Goal: Task Accomplishment & Management: Manage account settings

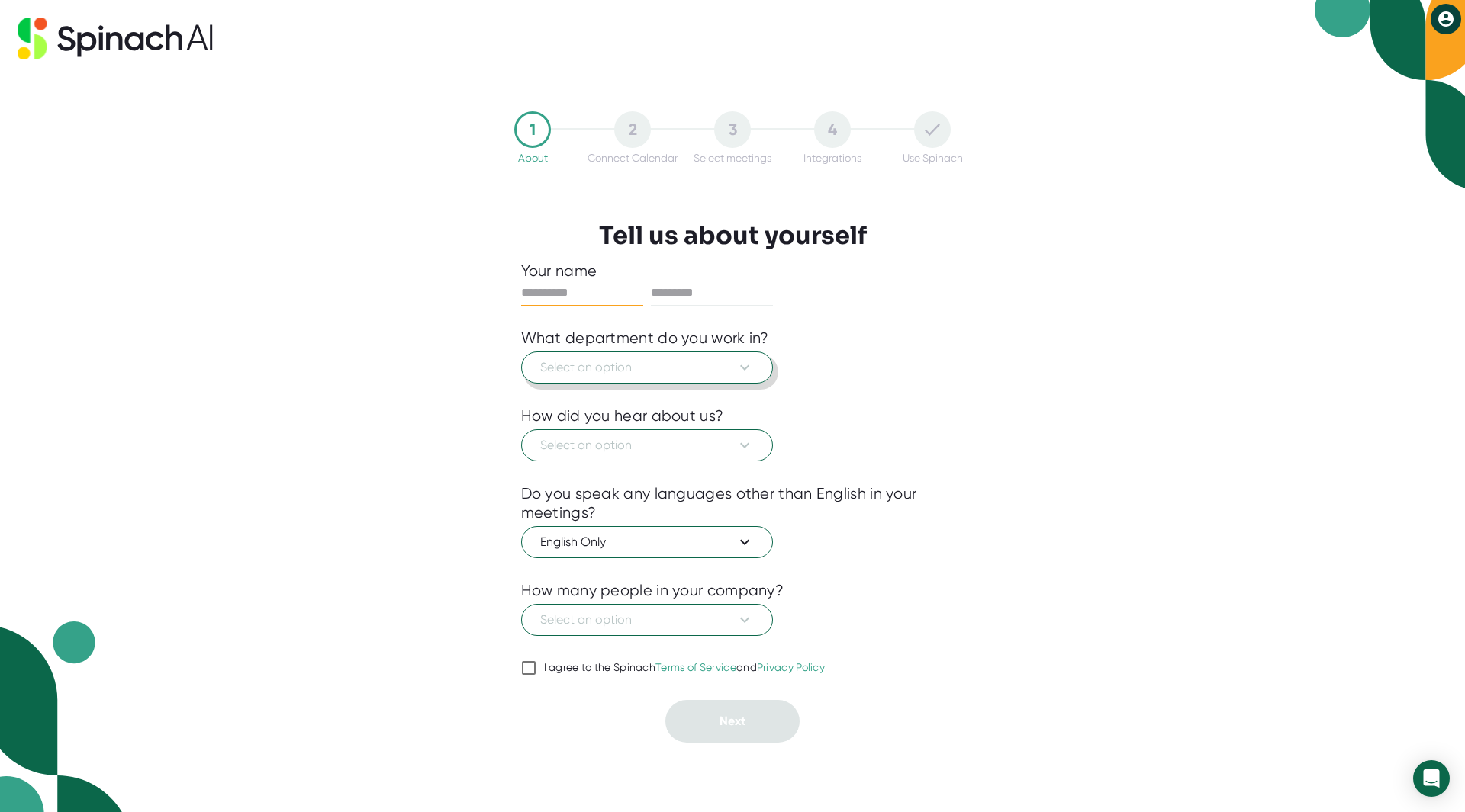
click at [707, 374] on span "Select an option" at bounding box center [647, 367] width 214 height 19
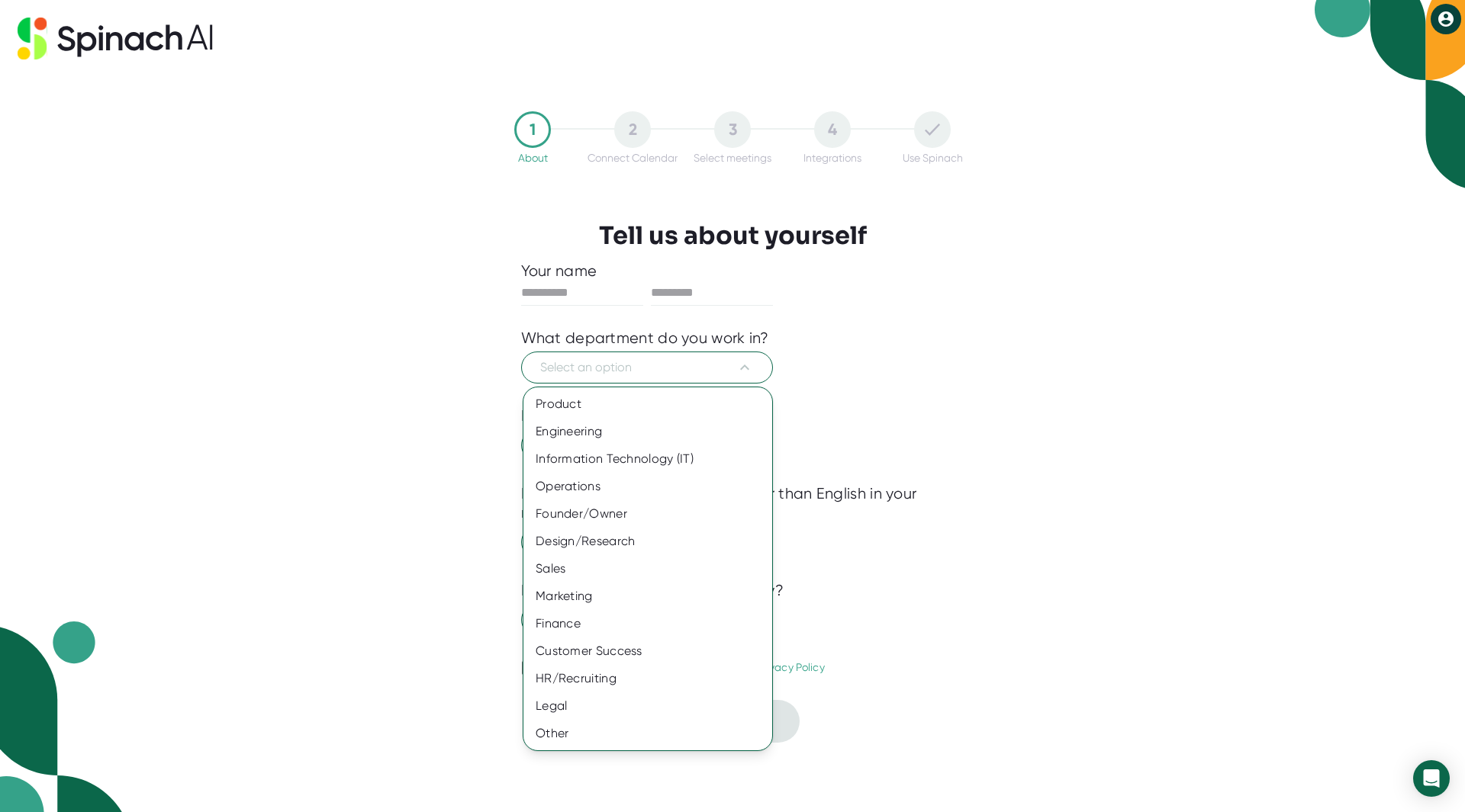
click at [618, 594] on div "Marketing" at bounding box center [648, 596] width 249 height 28
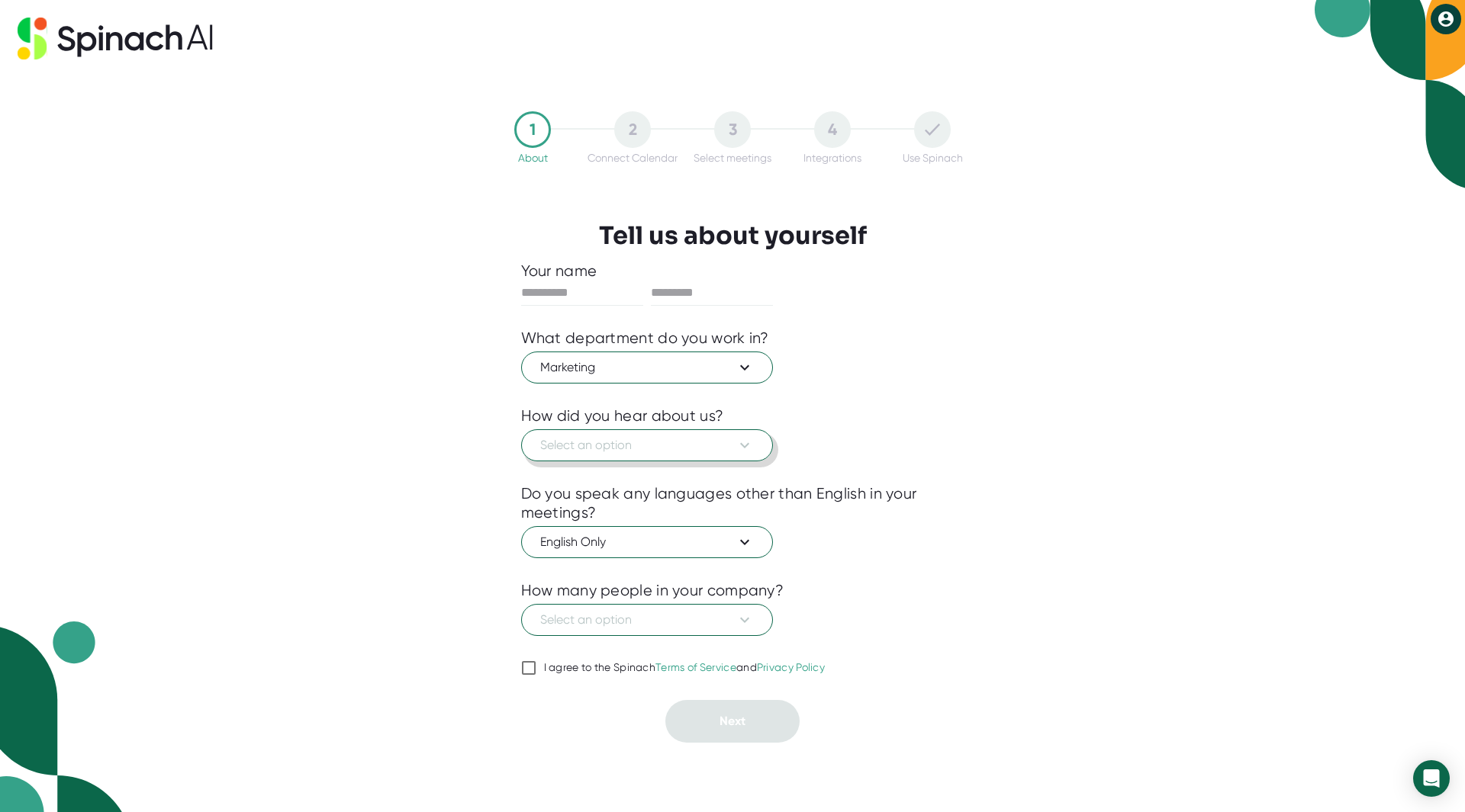
click at [622, 445] on span "Select an option" at bounding box center [647, 445] width 214 height 19
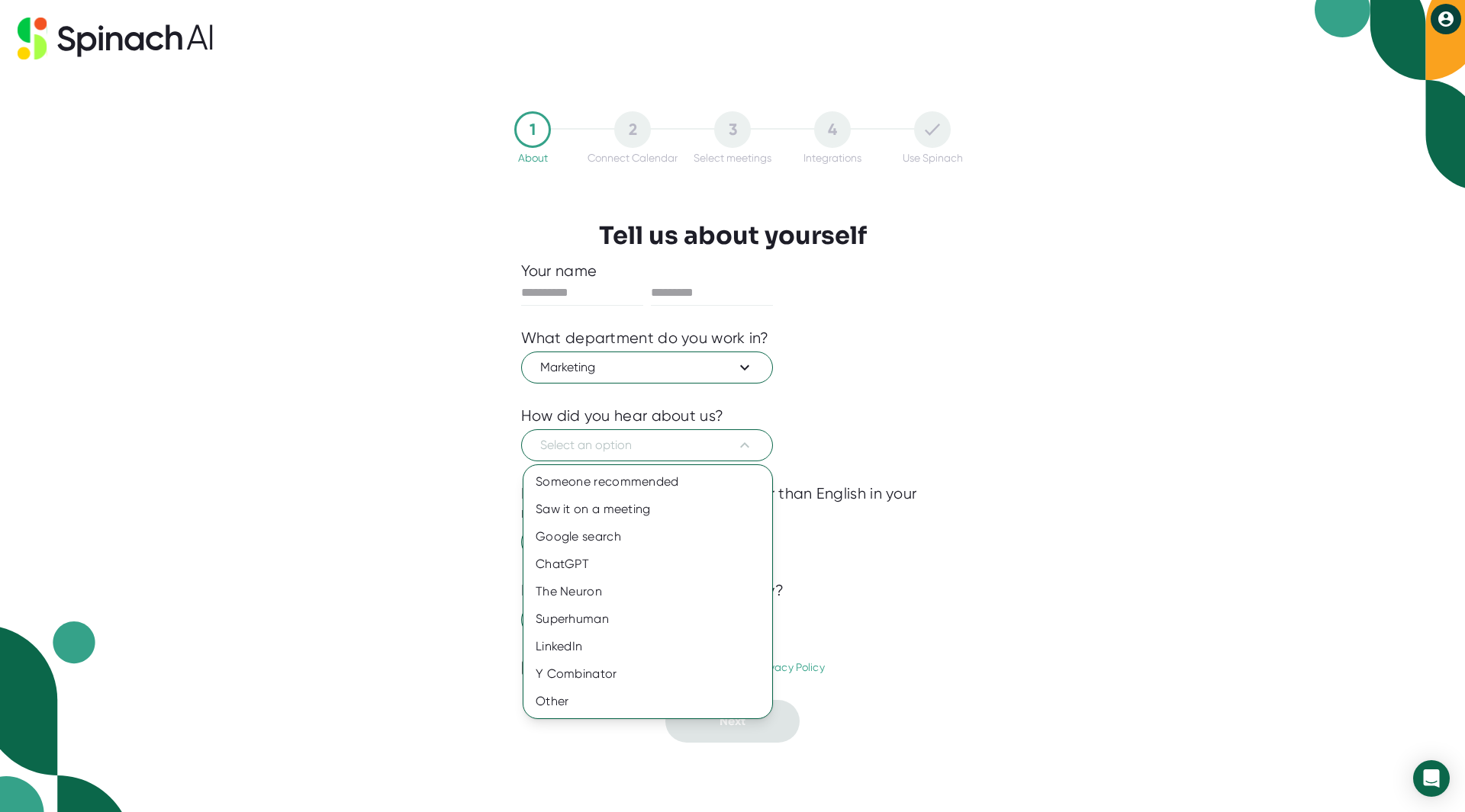
click at [602, 288] on div at bounding box center [732, 406] width 1465 height 812
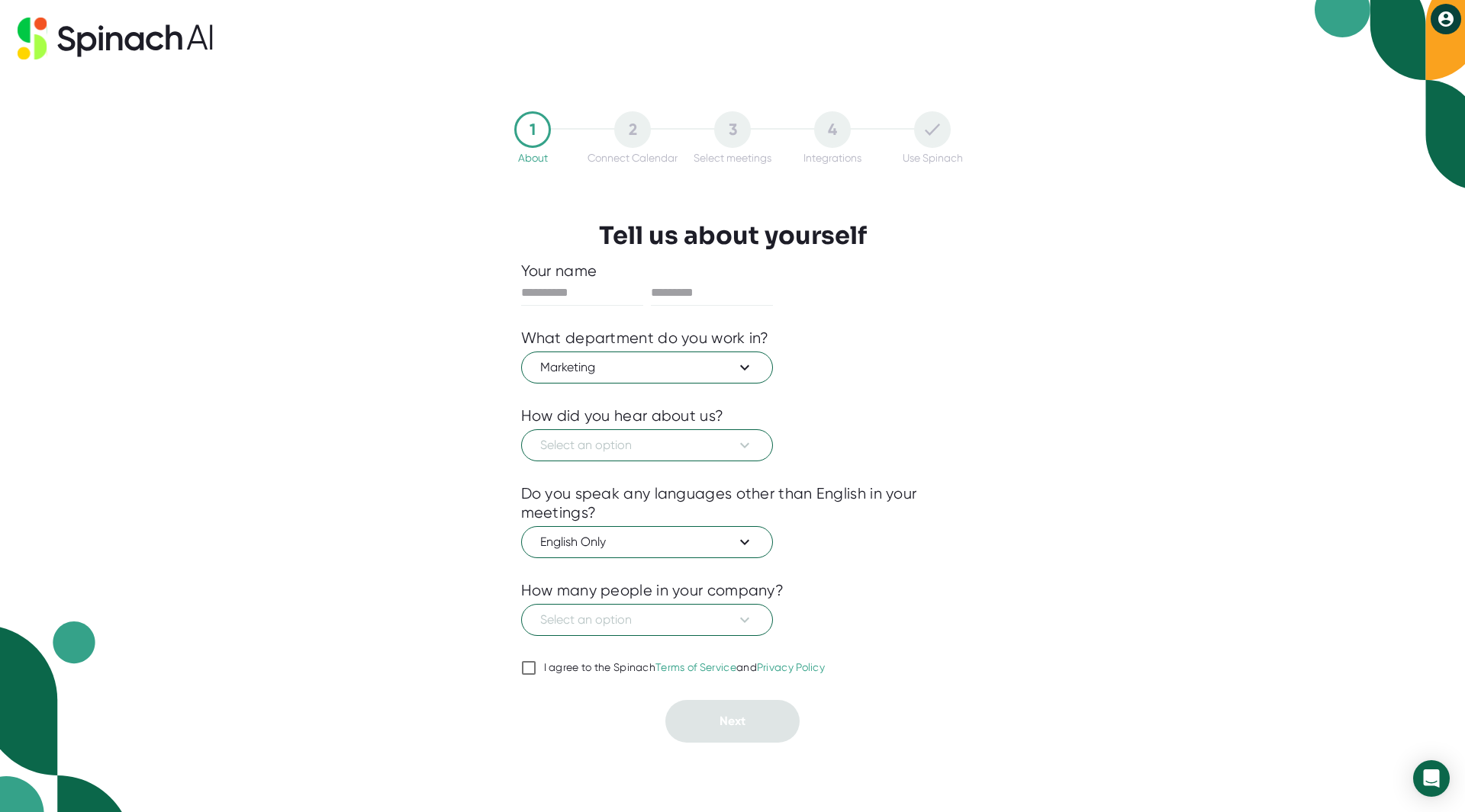
click at [592, 292] on input "text" at bounding box center [582, 293] width 123 height 25
type input "****"
type input "*****"
click at [608, 448] on span "Select an option" at bounding box center [647, 445] width 214 height 19
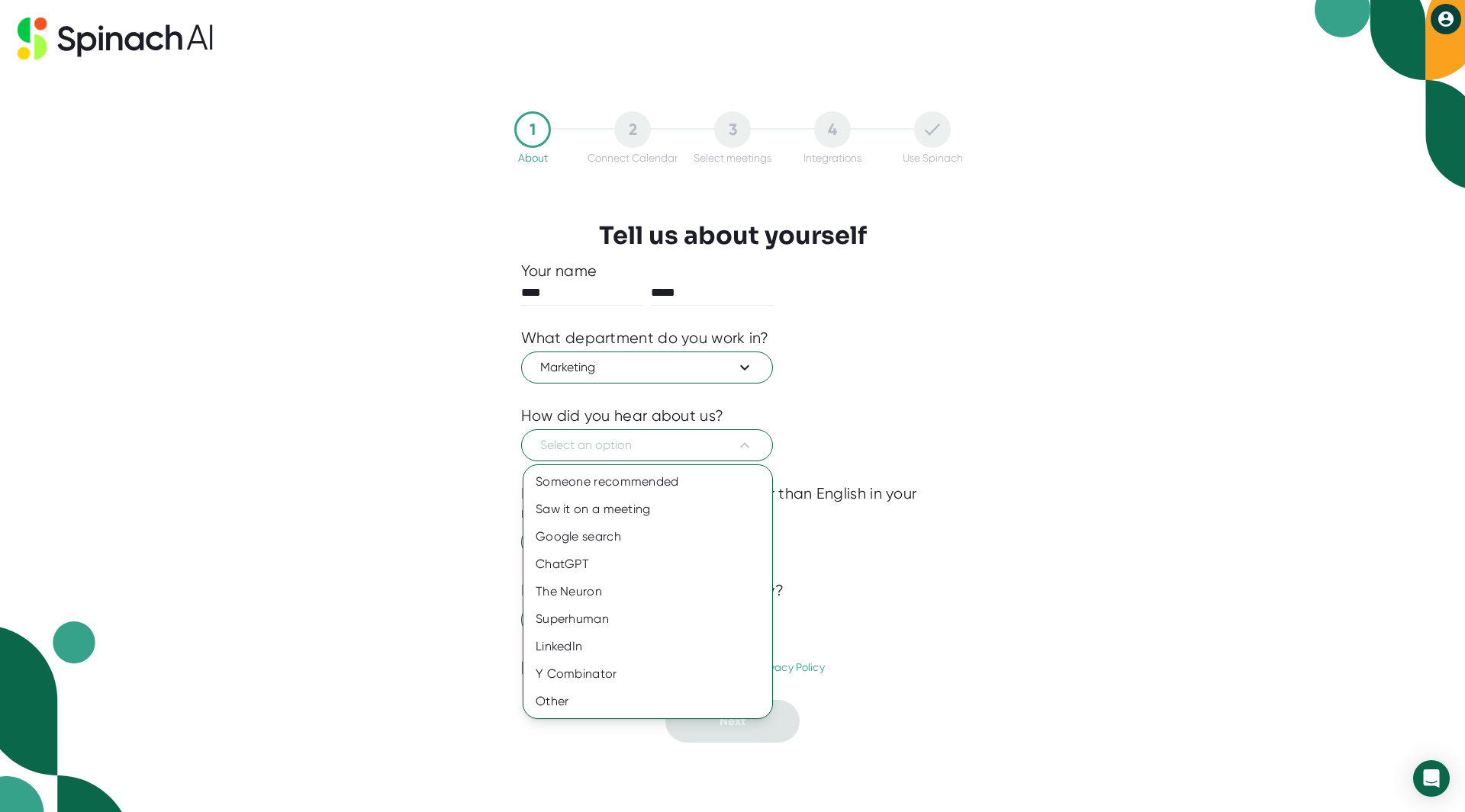
click at [641, 482] on div "Someone recommended" at bounding box center [648, 482] width 249 height 28
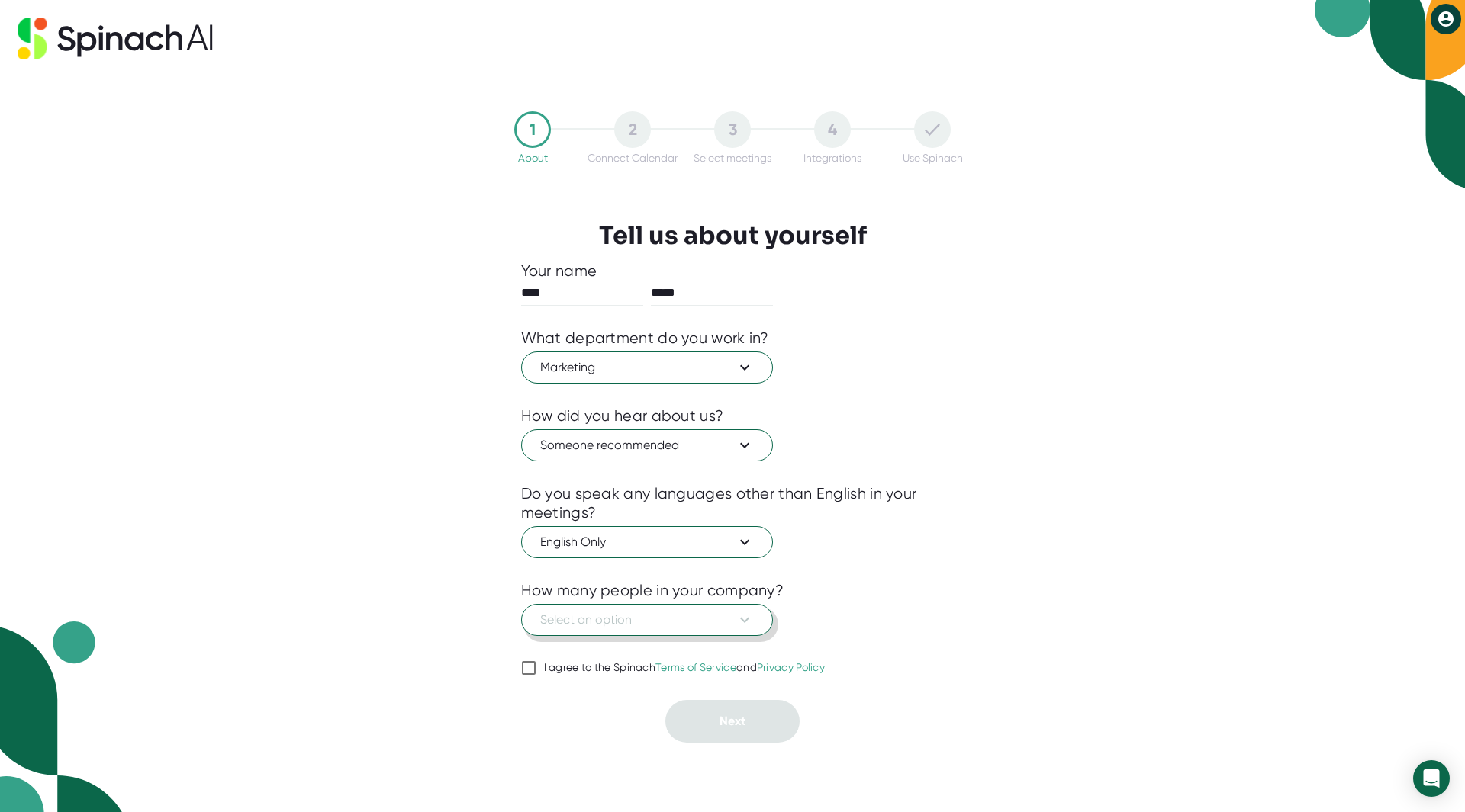
click at [622, 625] on span "Select an option" at bounding box center [647, 619] width 214 height 19
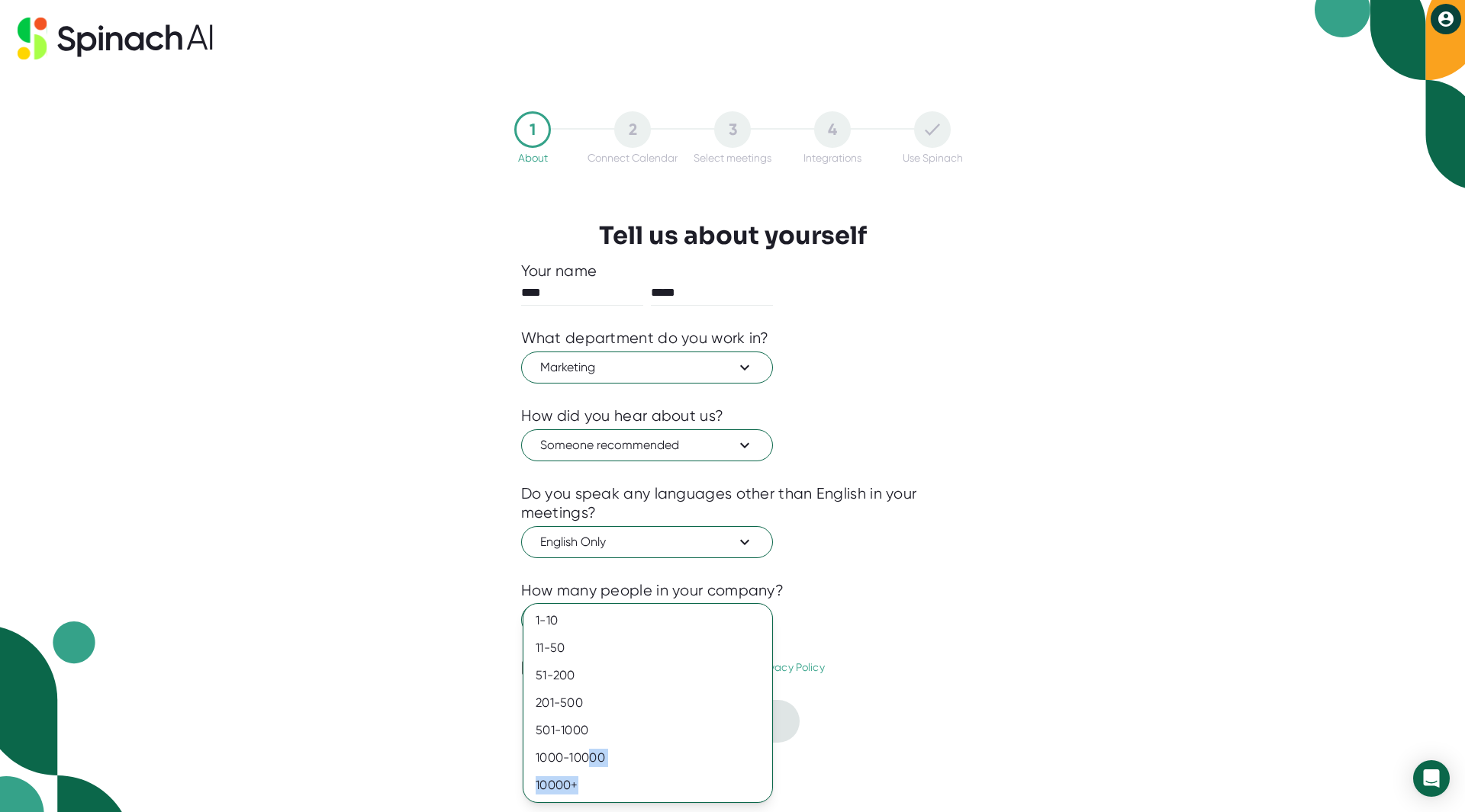
drag, startPoint x: 590, startPoint y: 787, endPoint x: 591, endPoint y: 763, distance: 24.0
click at [591, 763] on div "1-10 11-50 [PHONE_NUMBER] [PHONE_NUMBER] 10000+" at bounding box center [648, 703] width 249 height 193
click at [591, 756] on div "1000-10000" at bounding box center [648, 758] width 249 height 28
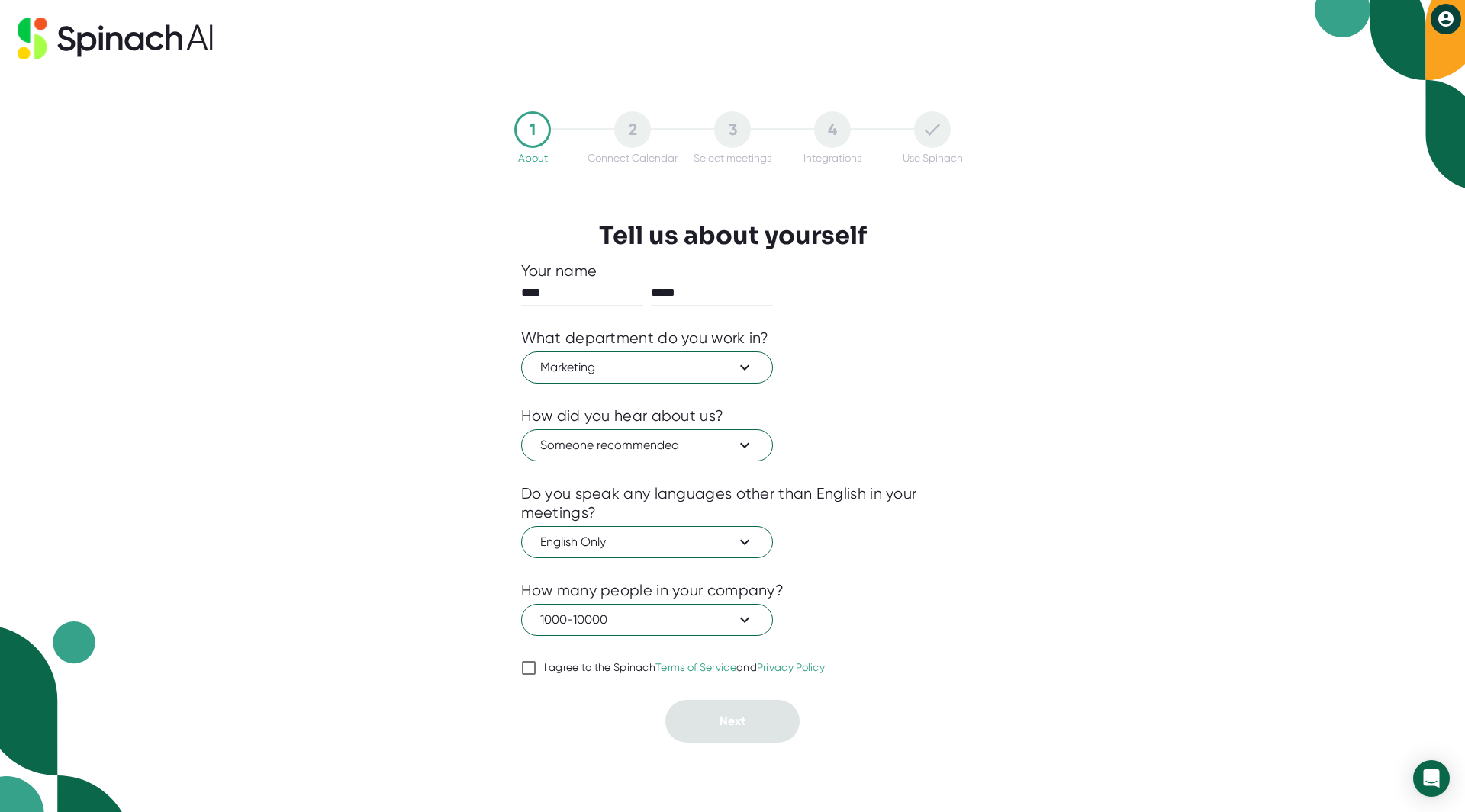
click at [590, 667] on div "I agree to the Spinach Terms of Service and Privacy Policy" at bounding box center [685, 667] width 281 height 13
click at [536, 667] on input "I agree to the Spinach Terms of Service and Privacy Policy" at bounding box center [528, 668] width 15 height 19
checkbox input "true"
click at [715, 719] on button "Next" at bounding box center [732, 721] width 134 height 43
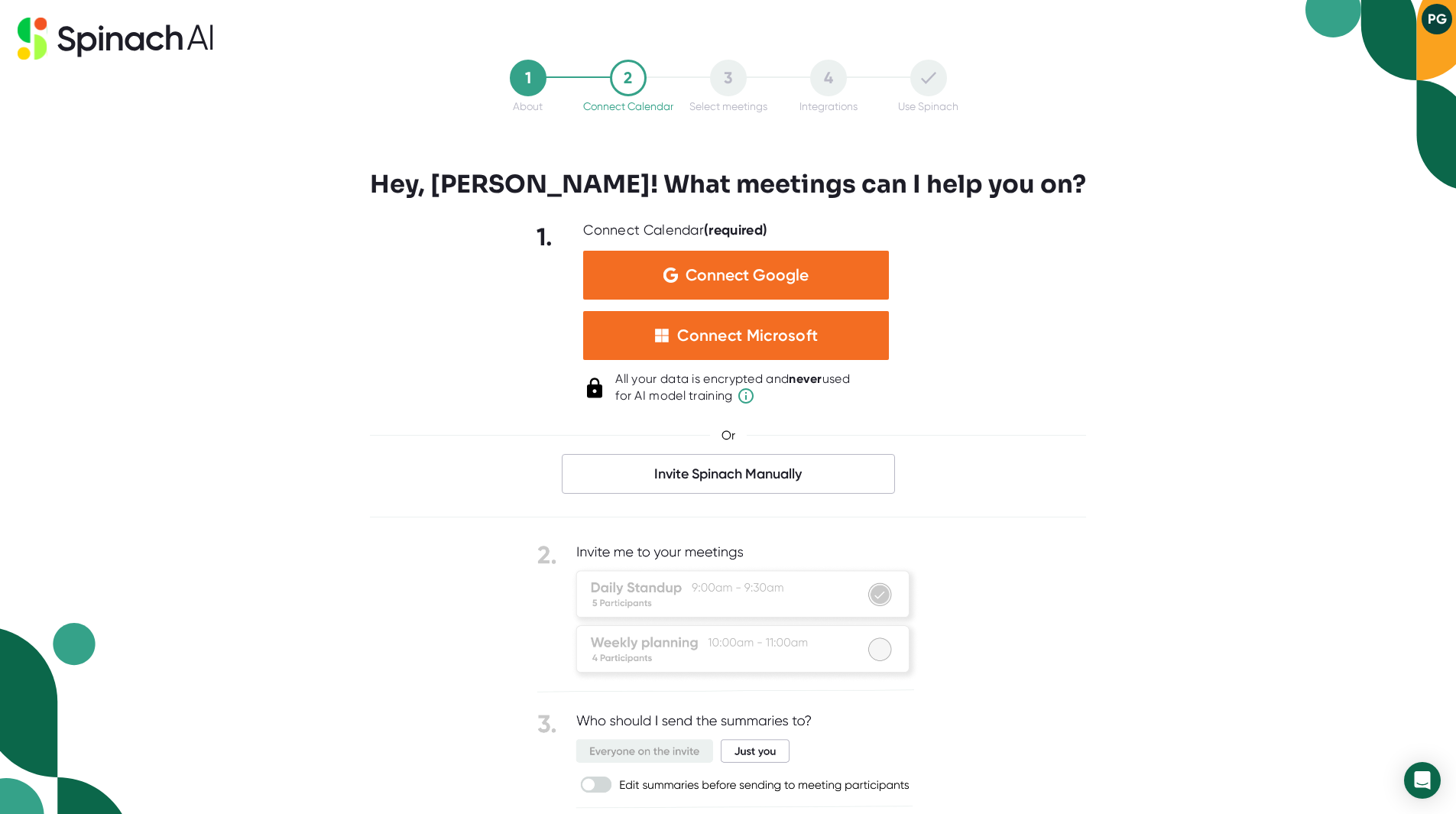
click at [691, 341] on div "Connect Microsoft" at bounding box center [748, 335] width 141 height 20
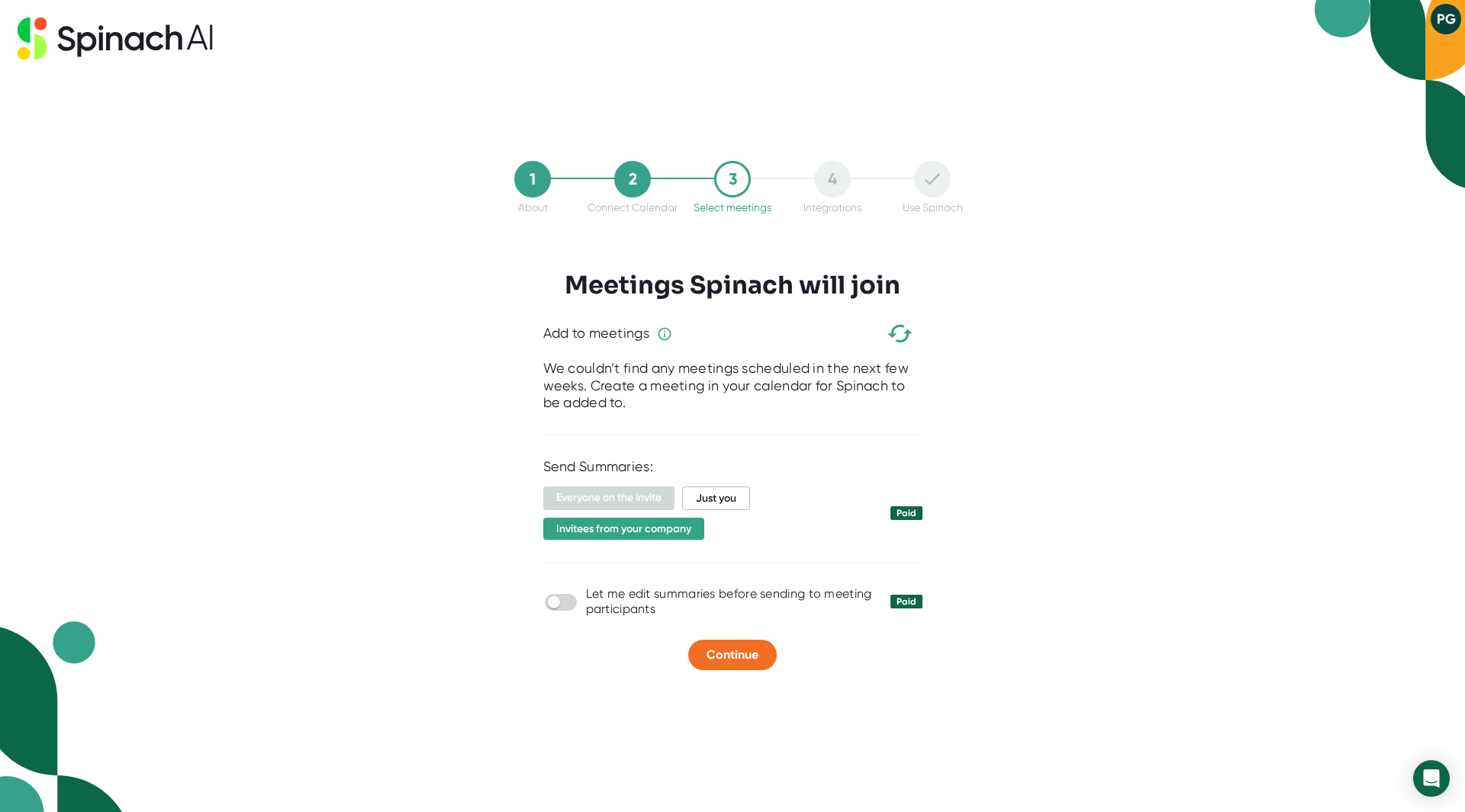
click at [722, 503] on span "Just you" at bounding box center [716, 498] width 67 height 24
click at [678, 535] on span "Invitees from your company" at bounding box center [623, 528] width 161 height 22
click at [640, 536] on span "Invitees from your company" at bounding box center [623, 529] width 161 height 22
click at [728, 502] on span "Just you" at bounding box center [716, 498] width 67 height 24
click at [1153, 389] on div "1 About 2 Connect Calendar 3 Select meetings 4 Integrations Use Spinach Meeting…" at bounding box center [732, 406] width 1465 height 812
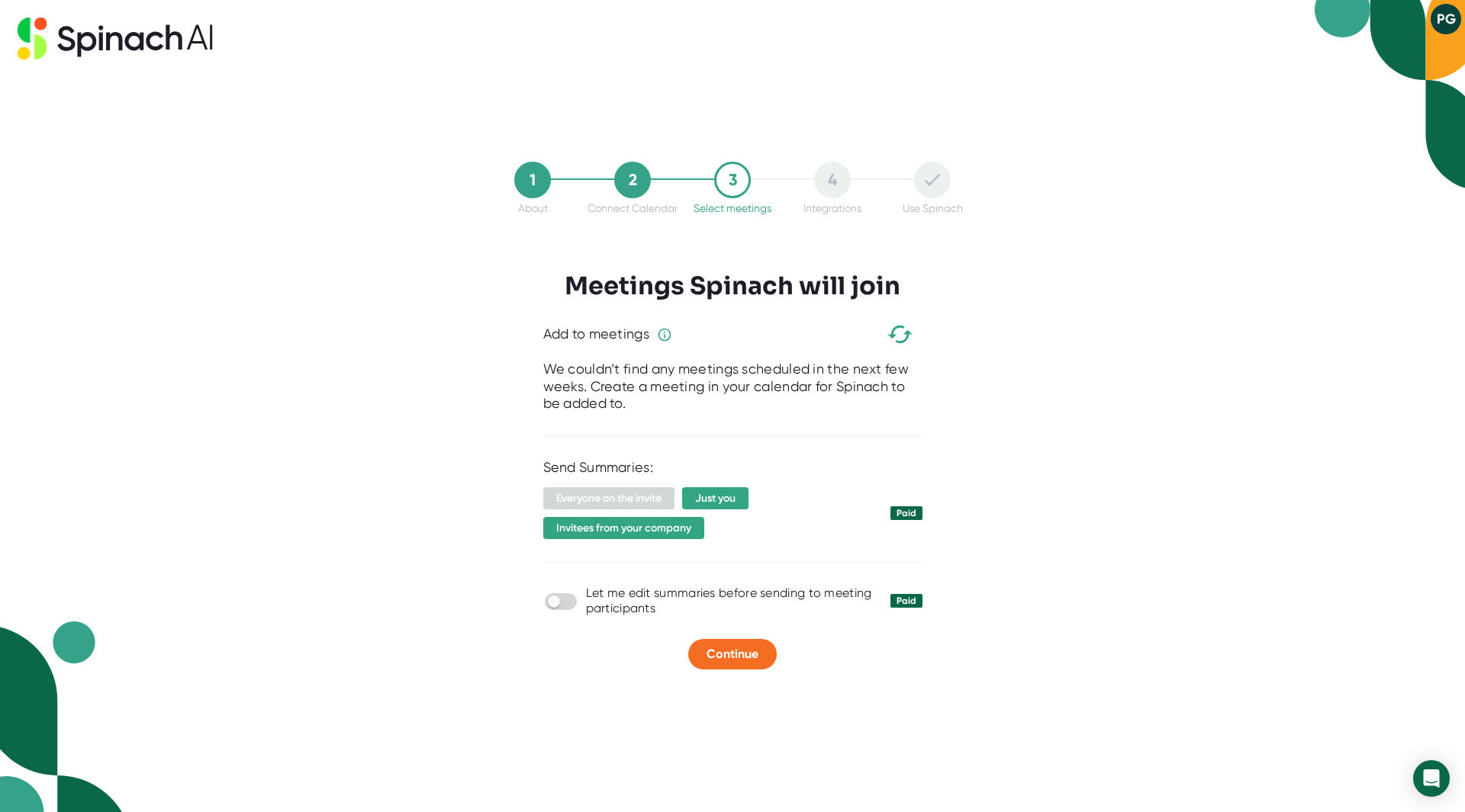
click at [653, 497] on span "Everyone on the invite" at bounding box center [609, 498] width 131 height 22
click at [1130, 367] on div "1 About 2 Connect Calendar 3 Select meetings 4 Integrations Use Spinach Meeting…" at bounding box center [732, 406] width 1465 height 812
click at [631, 530] on span "Invitees from your company" at bounding box center [623, 528] width 161 height 22
click at [720, 495] on span "Just you" at bounding box center [716, 498] width 67 height 24
click at [1265, 367] on div "1 About 2 Connect Calendar 3 Select meetings 4 Integrations Use Spinach Meeting…" at bounding box center [732, 406] width 1465 height 812
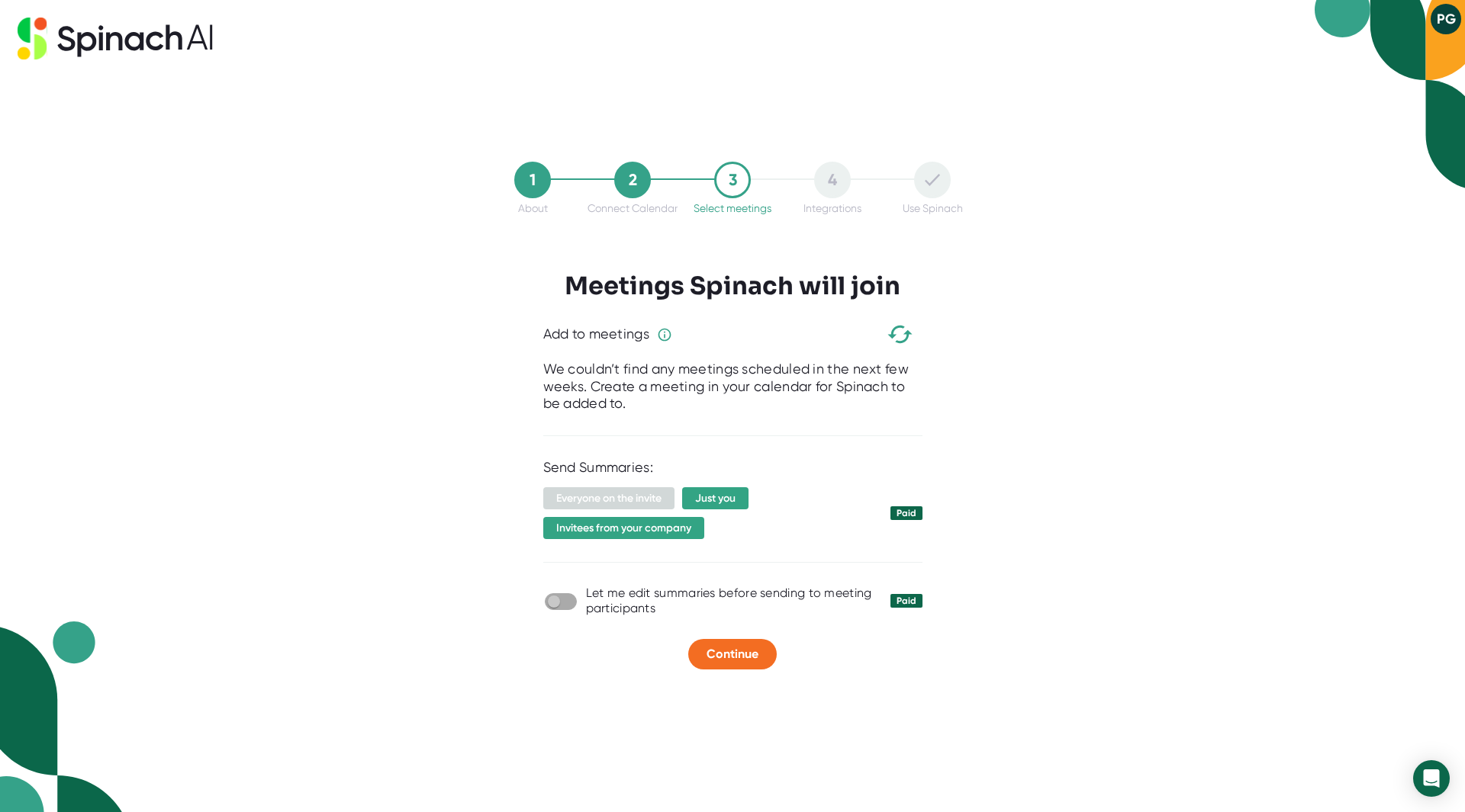
click at [572, 603] on input "checkbox" at bounding box center [553, 601] width 44 height 13
checkbox input "true"
click at [725, 653] on span "Continue" at bounding box center [732, 654] width 51 height 14
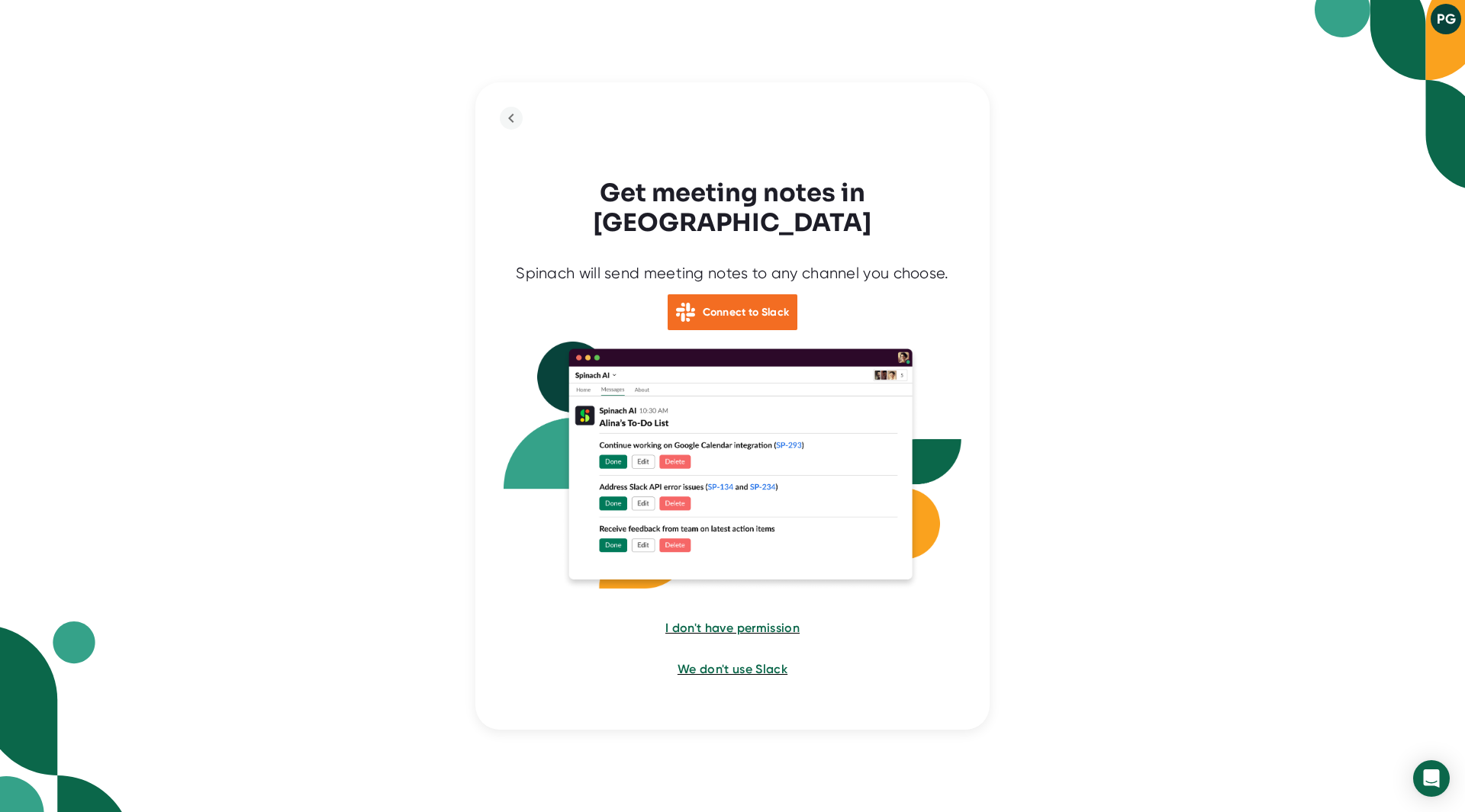
click at [748, 306] on b "Connect to Slack" at bounding box center [747, 312] width 87 height 13
click at [1128, 416] on div "PG Get meeting notes in Slack Spinach will send meeting notes to any channel yo…" at bounding box center [732, 406] width 1465 height 812
click at [753, 621] on span "I don't have permission" at bounding box center [732, 628] width 134 height 14
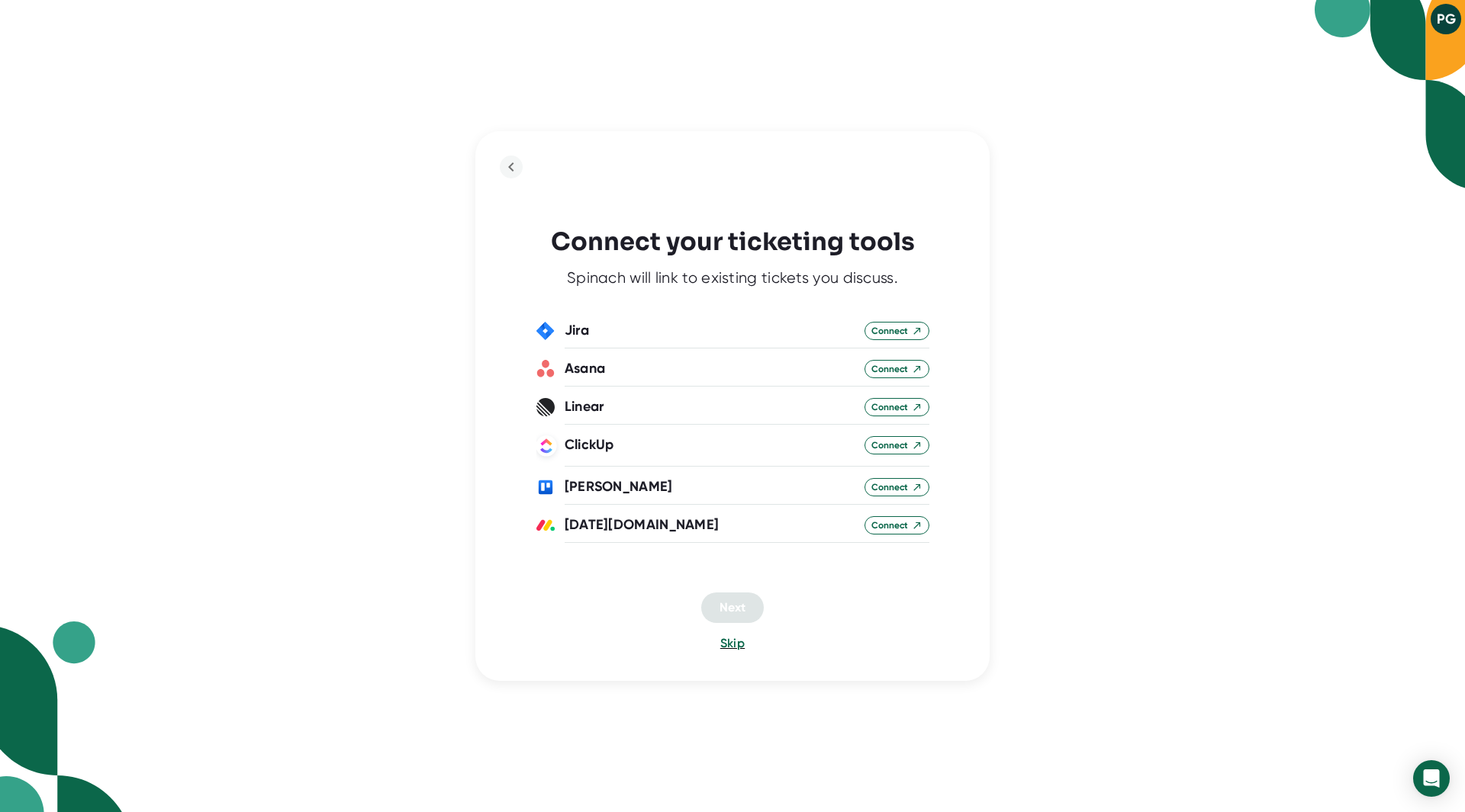
click at [730, 645] on span "Skip" at bounding box center [732, 643] width 25 height 14
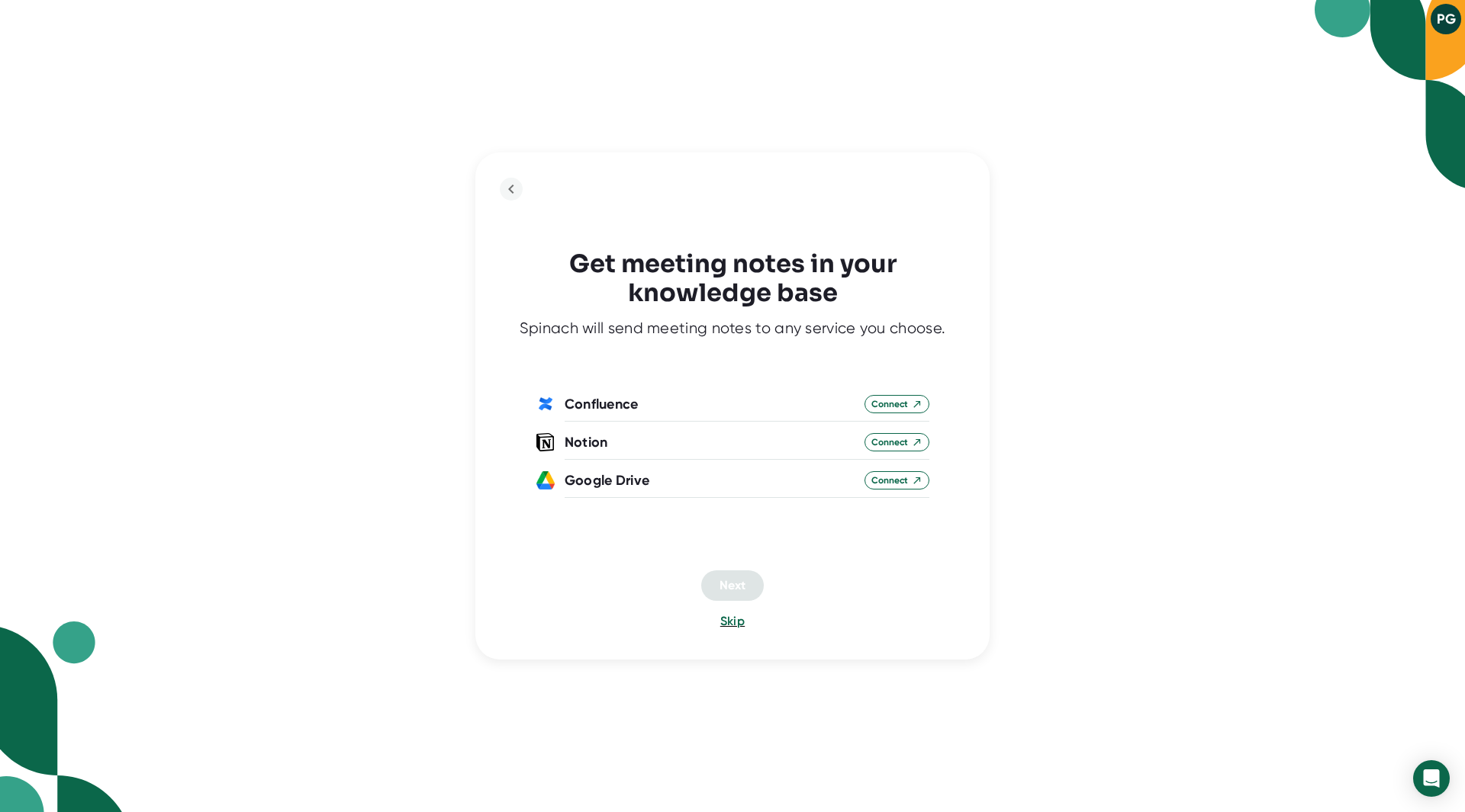
click at [739, 617] on span "Skip" at bounding box center [732, 621] width 25 height 14
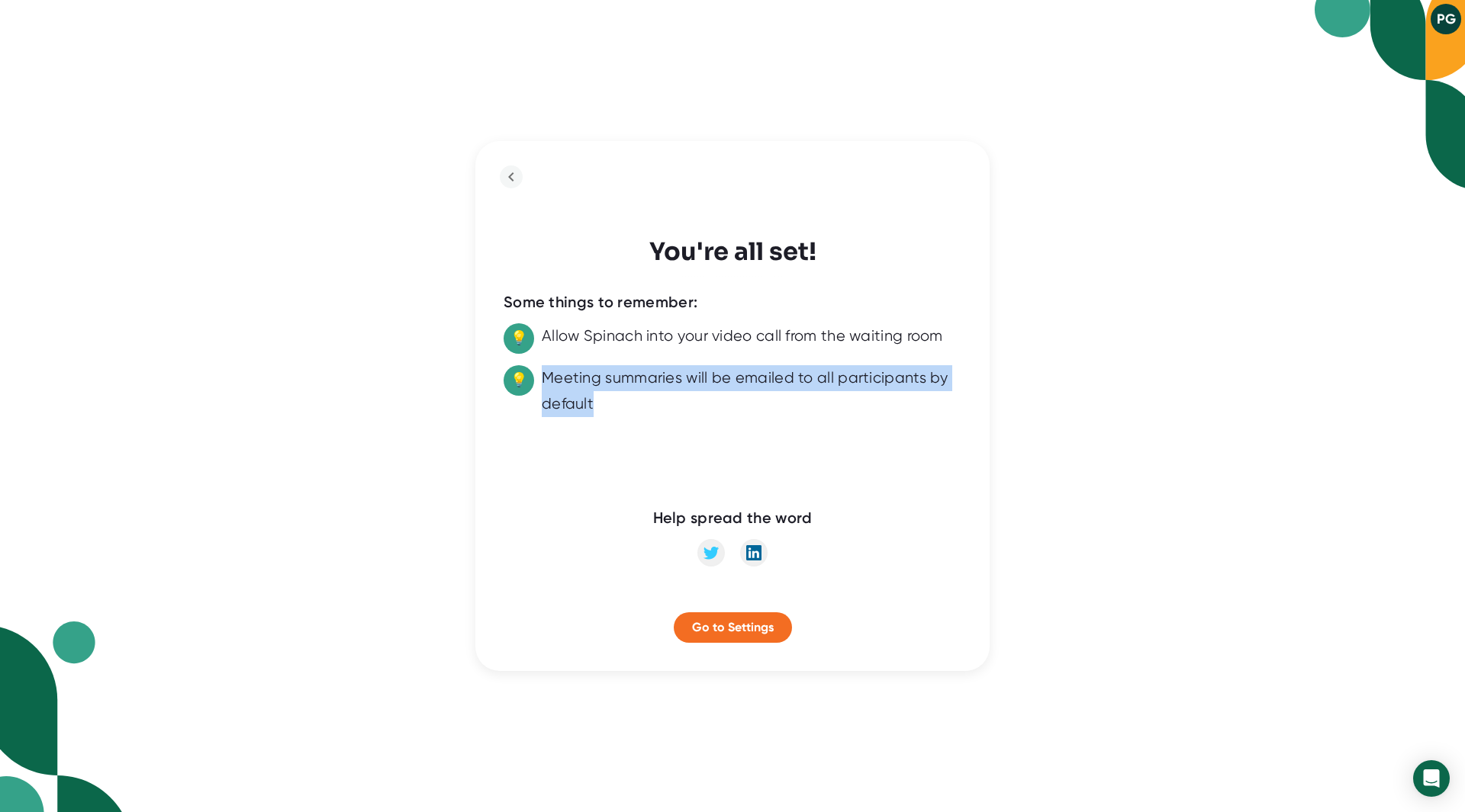
drag, startPoint x: 662, startPoint y: 410, endPoint x: 546, endPoint y: 382, distance: 119.3
click at [546, 382] on div "Meeting summaries will be emailed to all participants by default" at bounding box center [751, 391] width 420 height 51
click at [728, 632] on span "Go to Settings" at bounding box center [733, 627] width 82 height 14
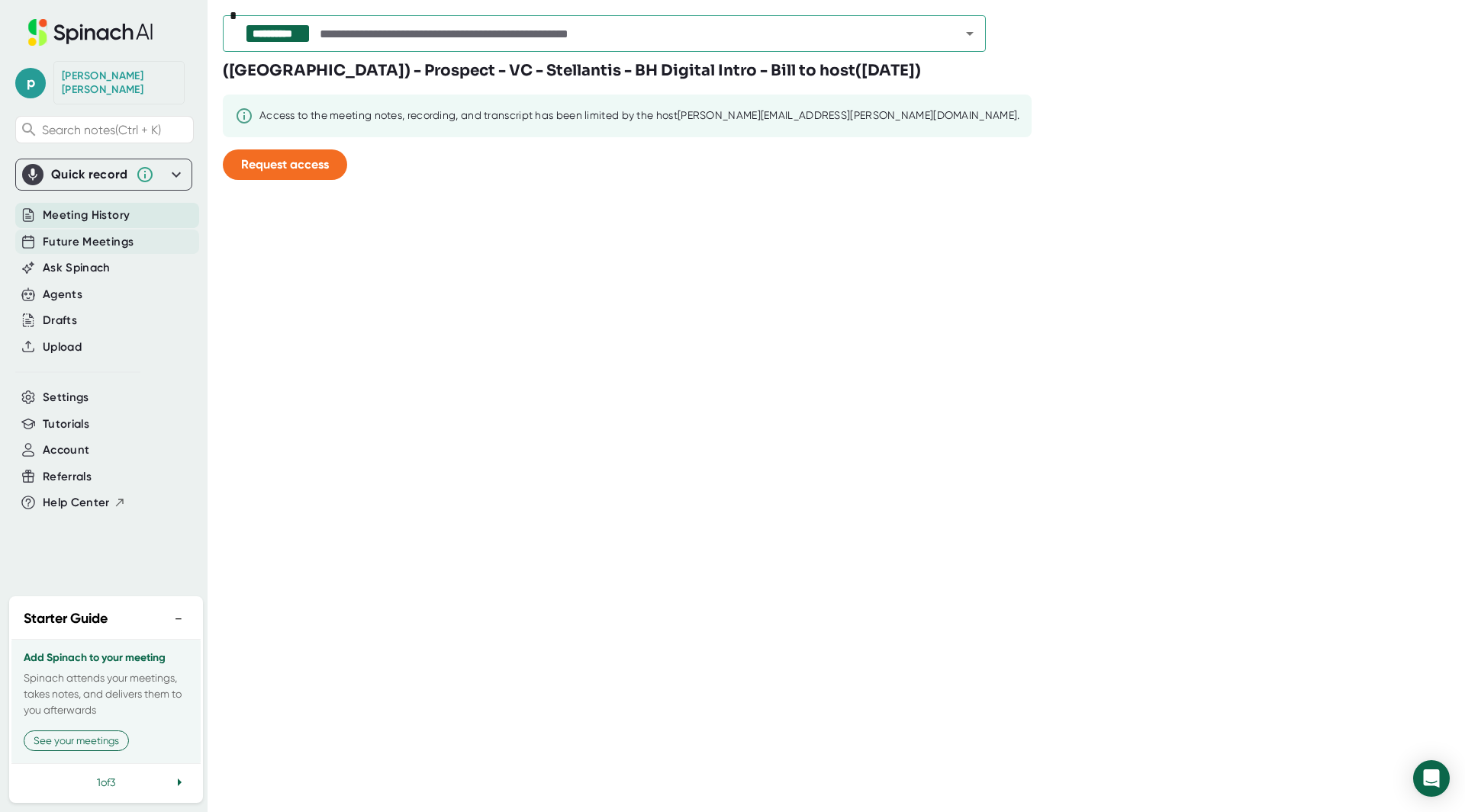
click at [119, 233] on span "Future Meetings" at bounding box center [88, 242] width 91 height 18
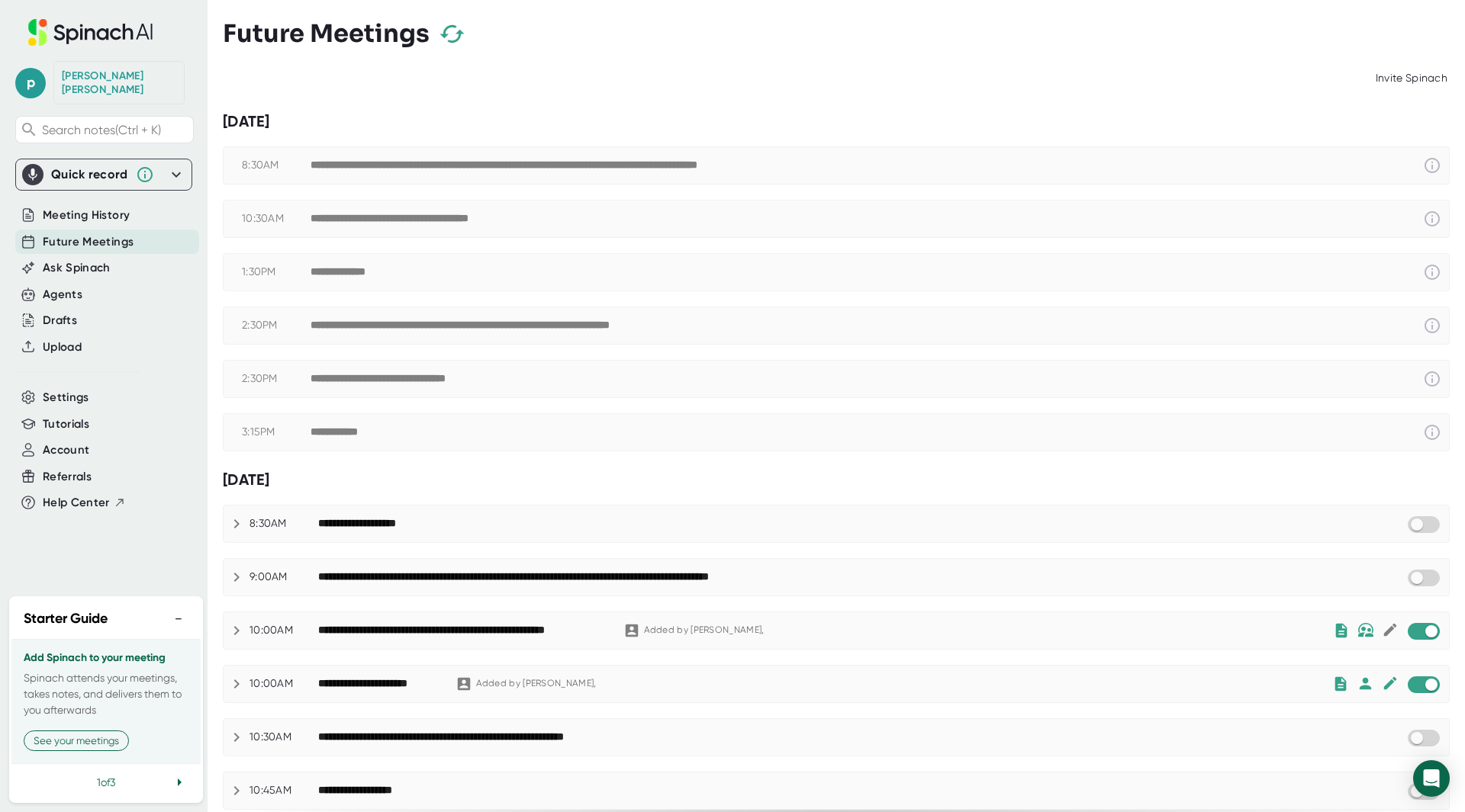
click at [644, 166] on div "**********" at bounding box center [570, 165] width 519 height 13
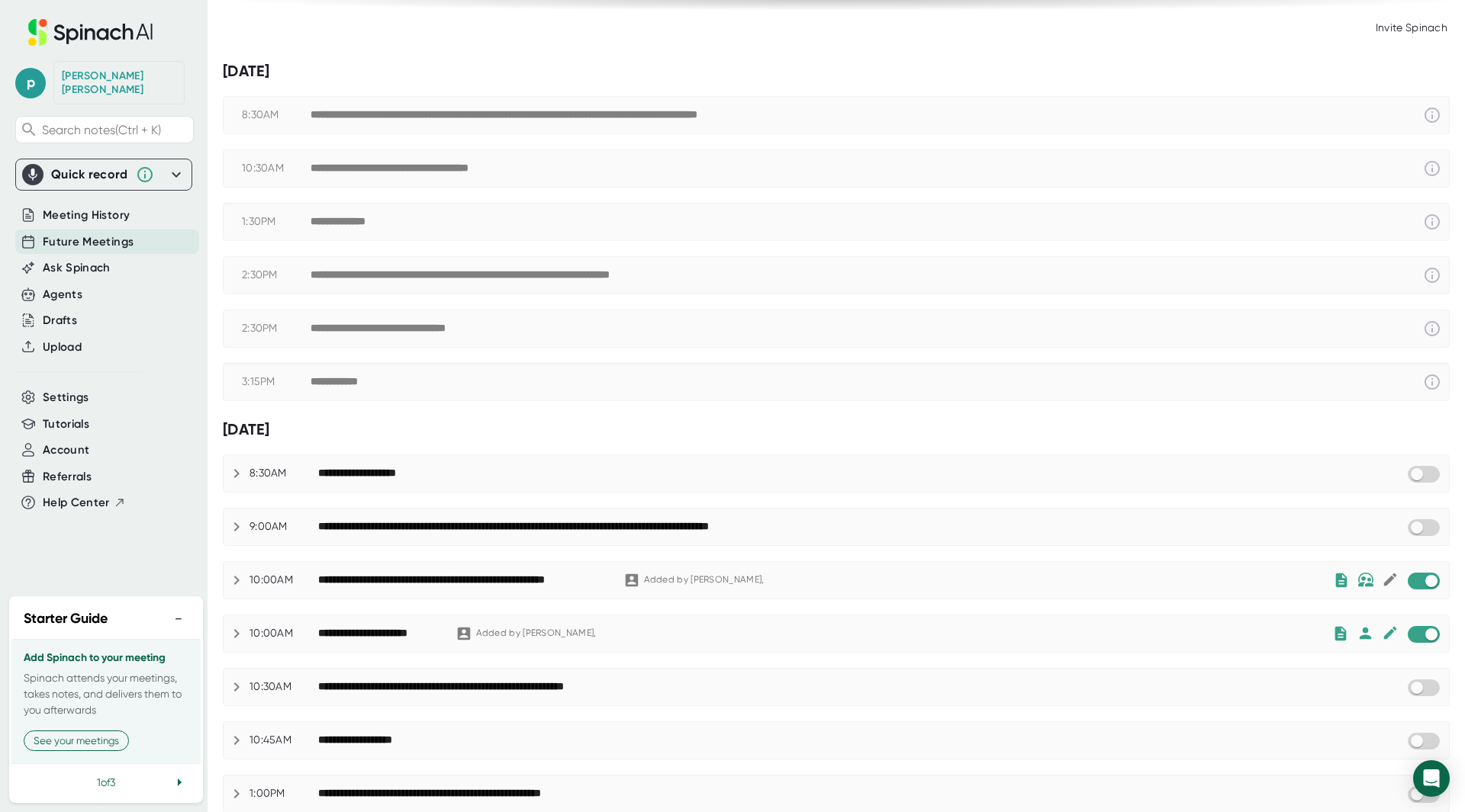
scroll to position [76, 0]
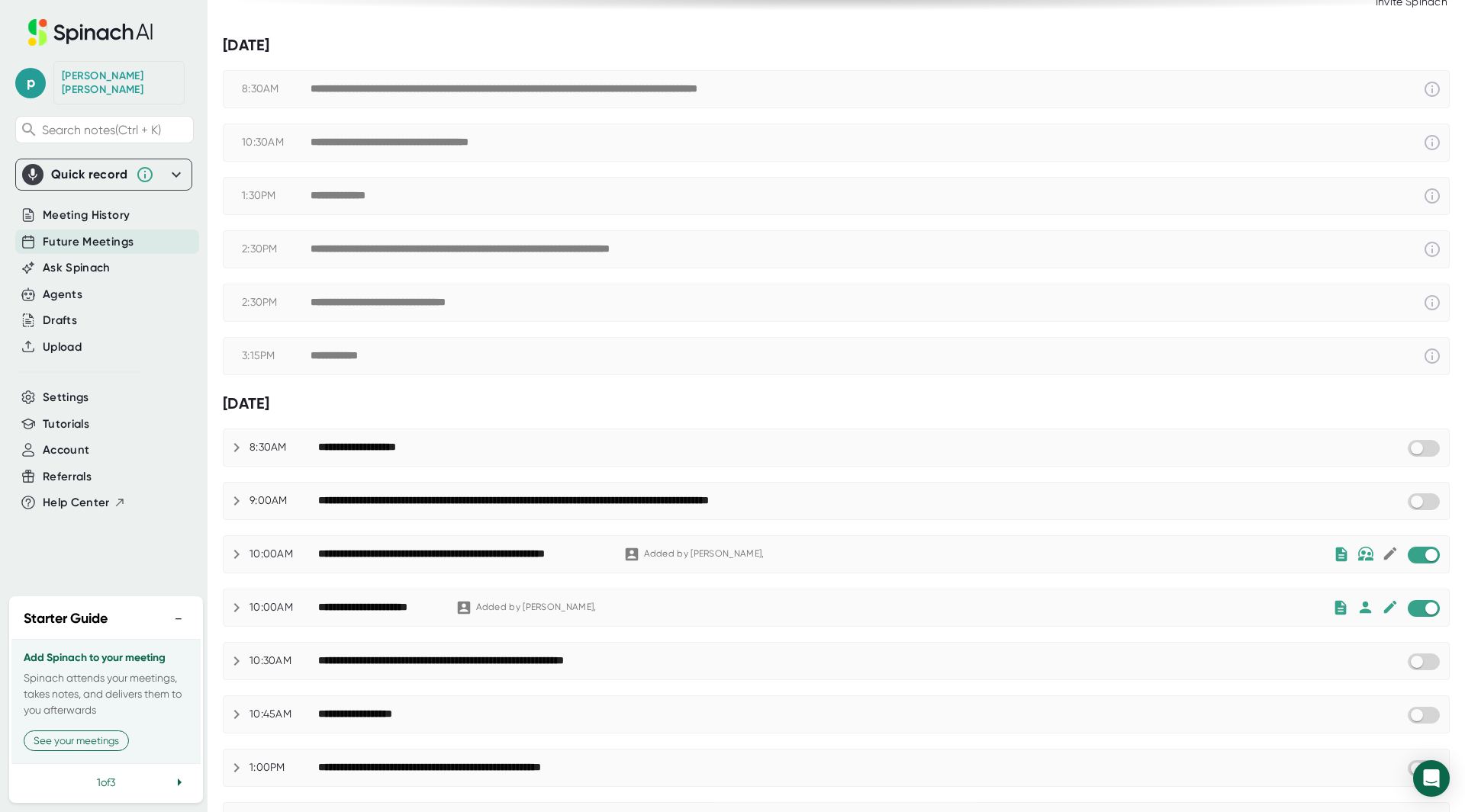
click at [1420, 652] on div at bounding box center [1424, 661] width 36 height 19
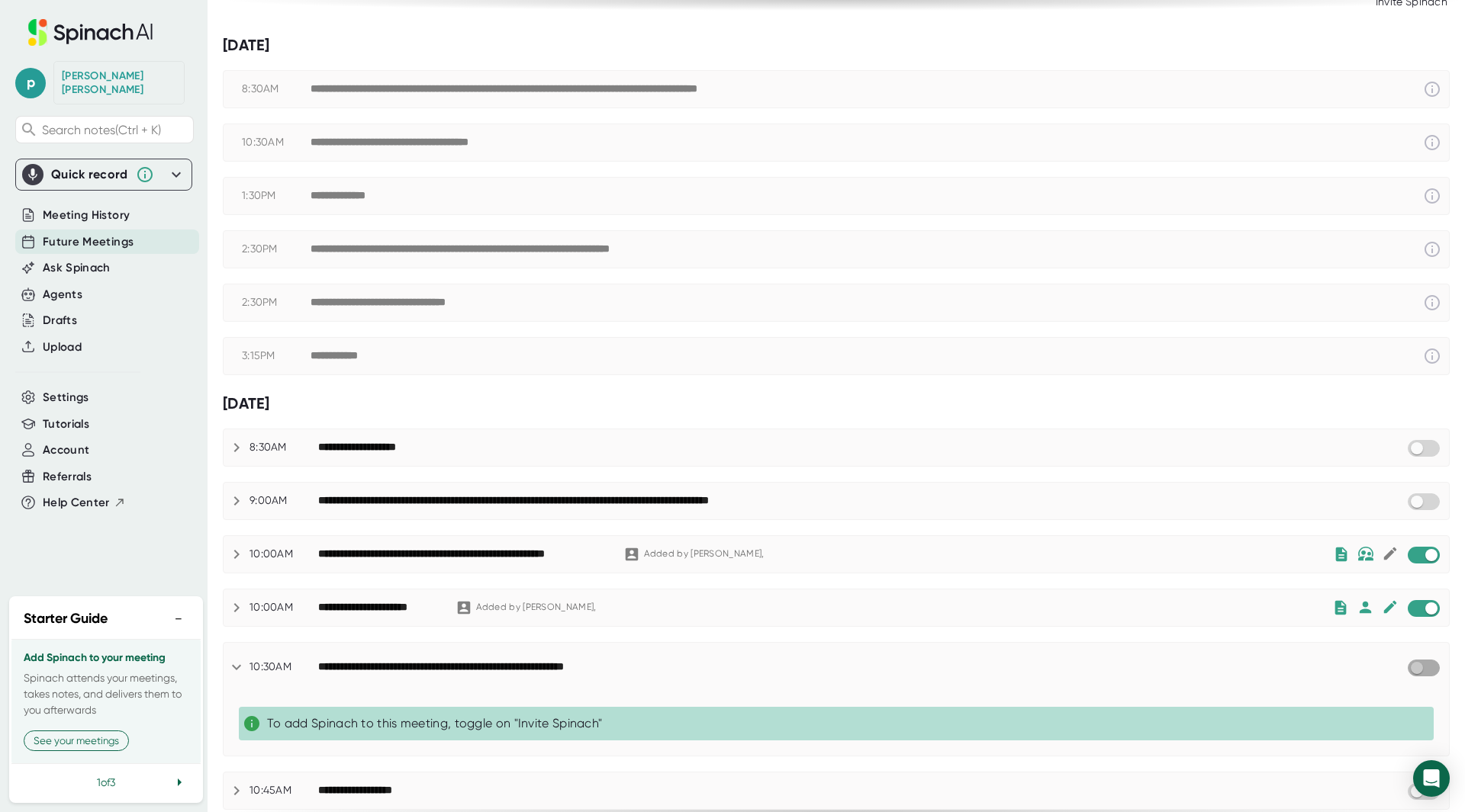
click at [1408, 665] on input "checkbox" at bounding box center [1416, 667] width 44 height 13
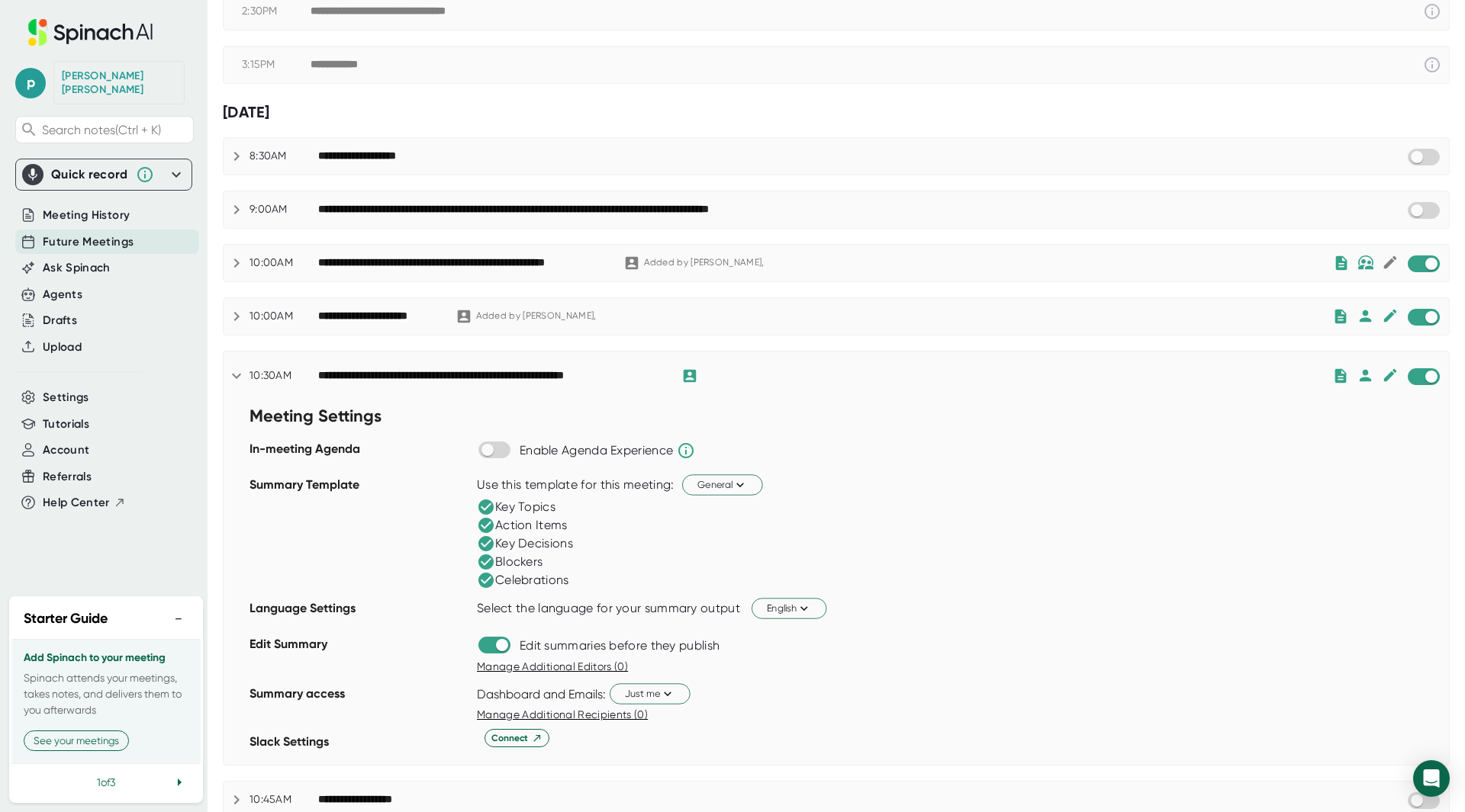
scroll to position [210, 0]
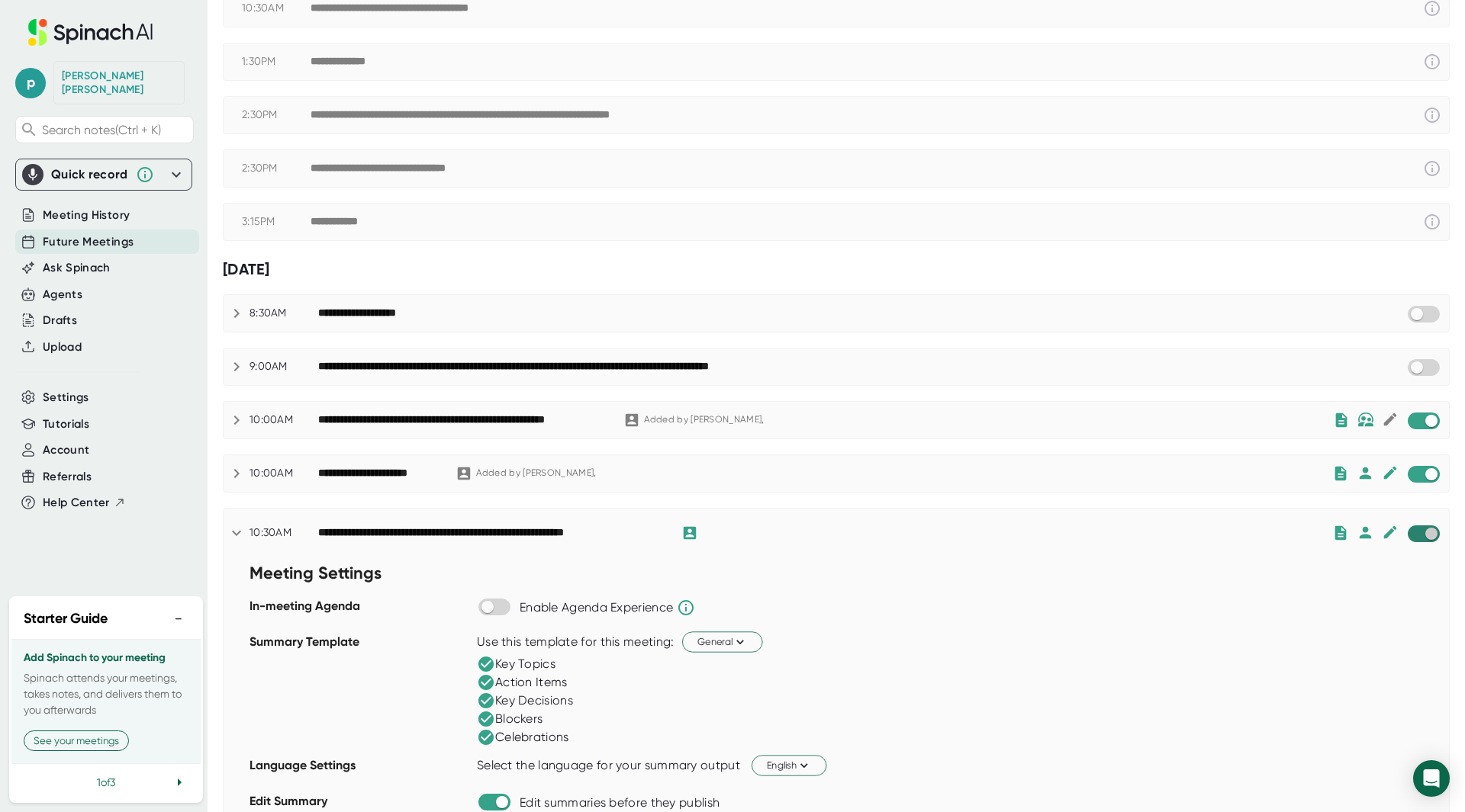
click at [1414, 530] on input "checkbox" at bounding box center [1431, 533] width 44 height 13
checkbox input "true"
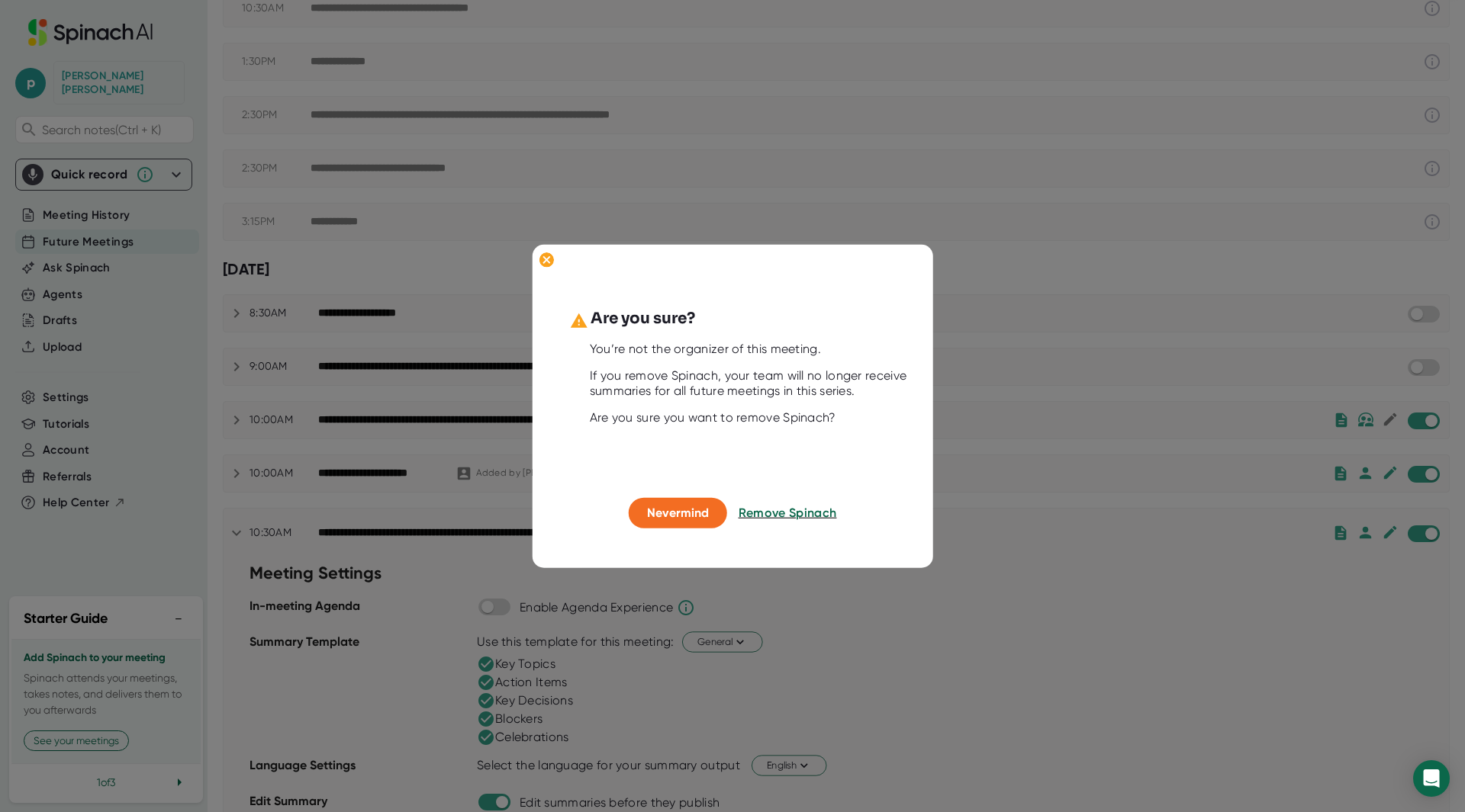
click at [787, 514] on span "Remove Spinach" at bounding box center [788, 513] width 99 height 14
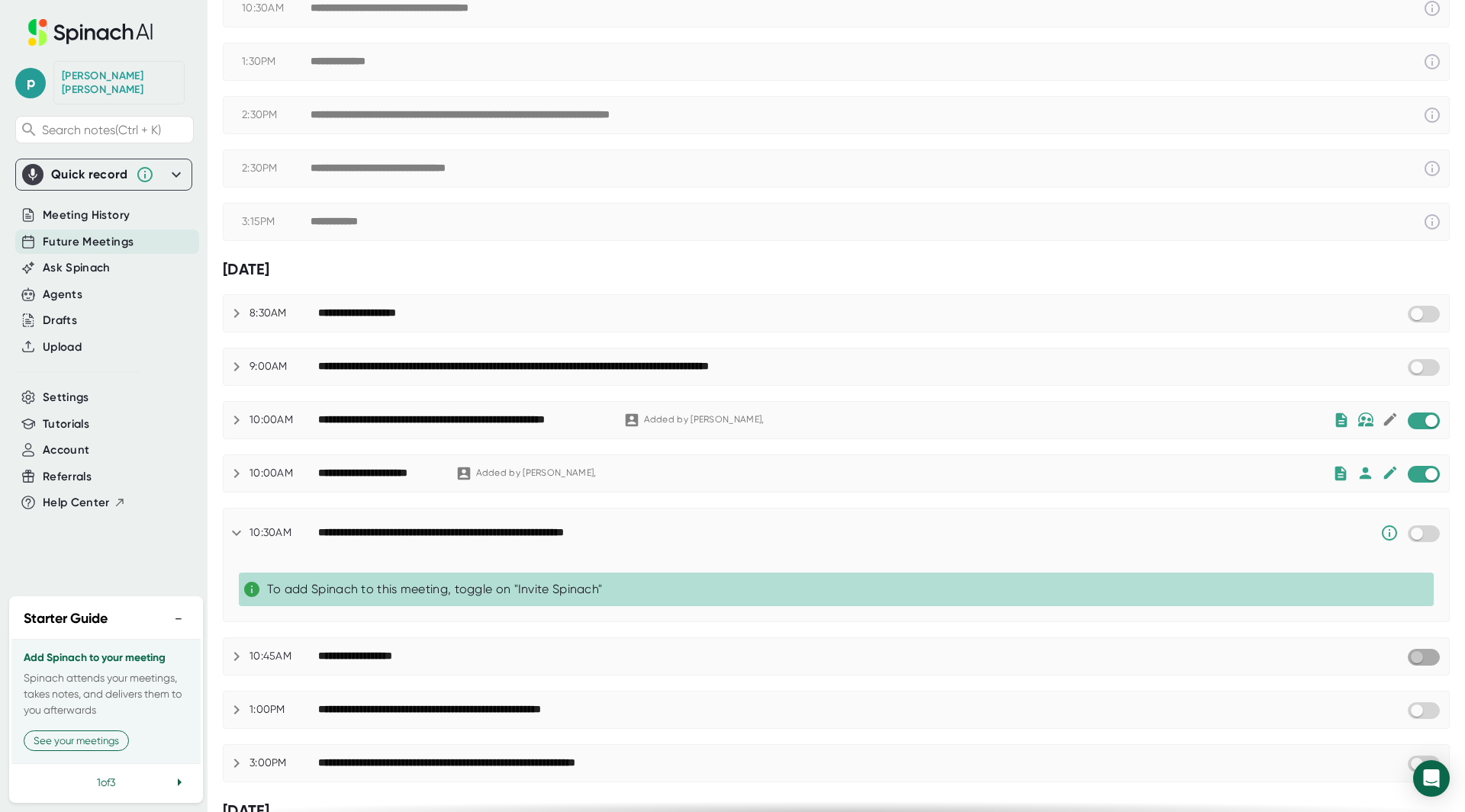
click at [1422, 656] on input "checkbox" at bounding box center [1416, 657] width 44 height 13
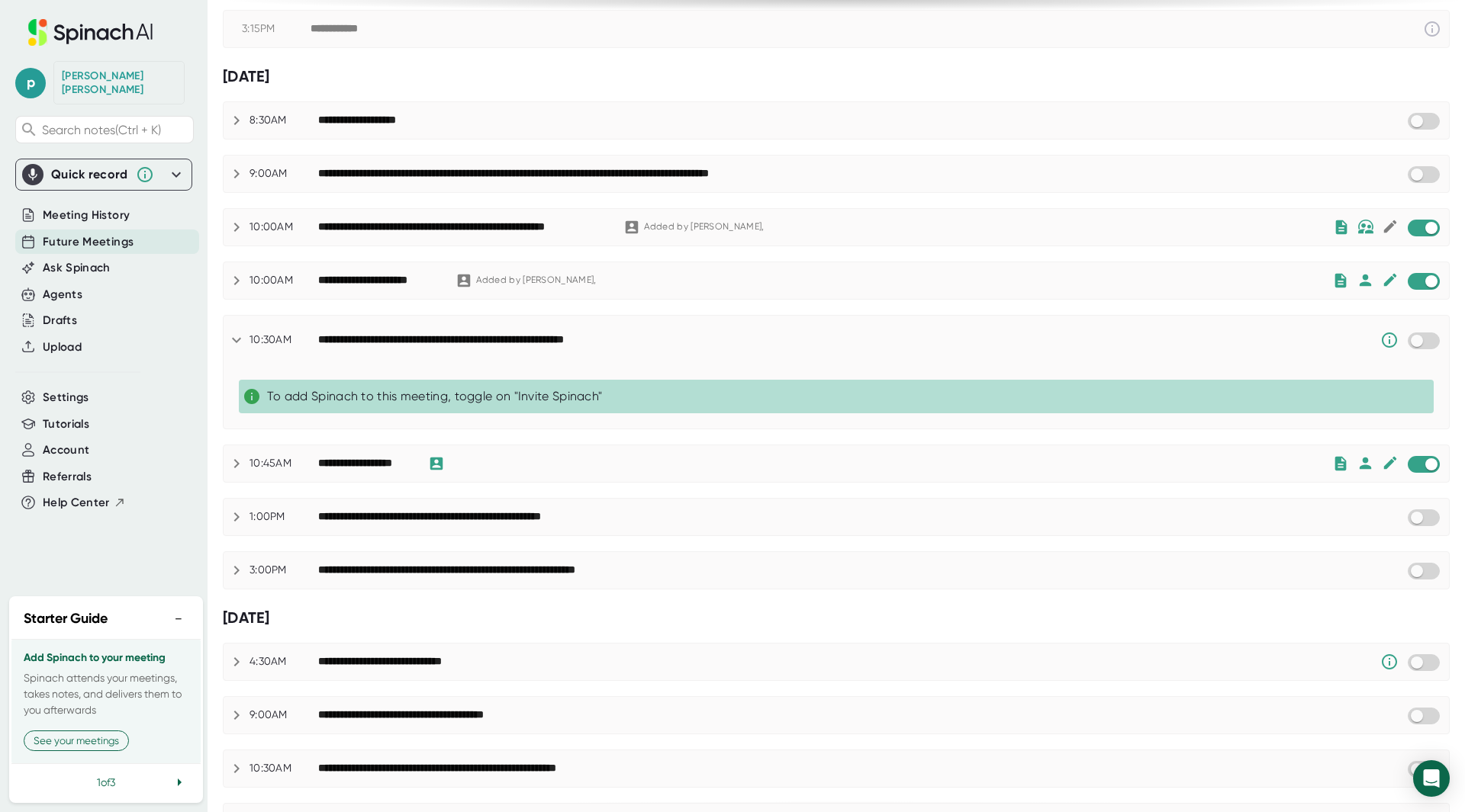
scroll to position [439, 0]
